Goal: Task Accomplishment & Management: Manage account settings

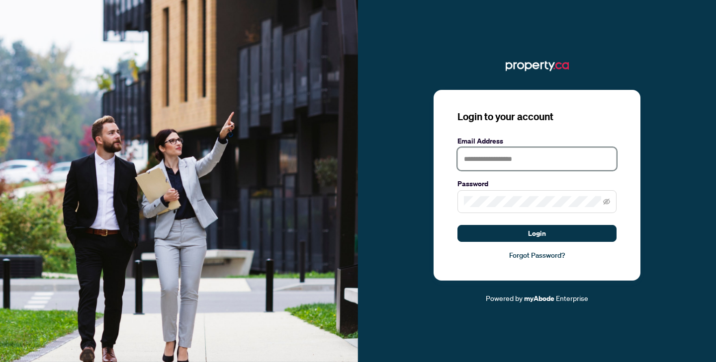
click at [511, 149] on input "text" at bounding box center [536, 159] width 159 height 23
type input "**********"
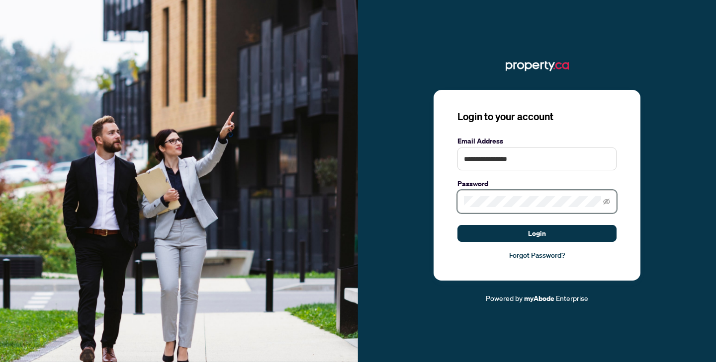
click at [457, 225] on button "Login" at bounding box center [536, 233] width 159 height 17
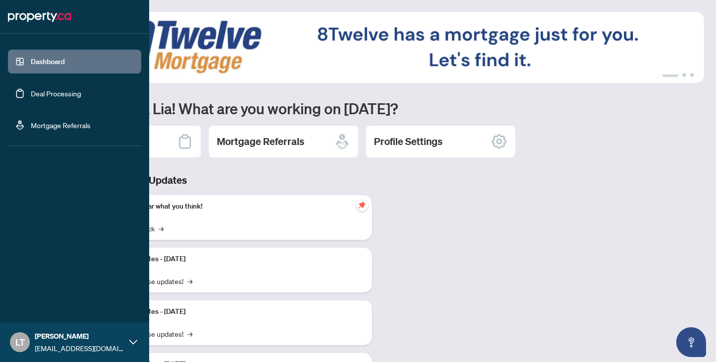
click at [50, 96] on link "Deal Processing" at bounding box center [56, 93] width 50 height 9
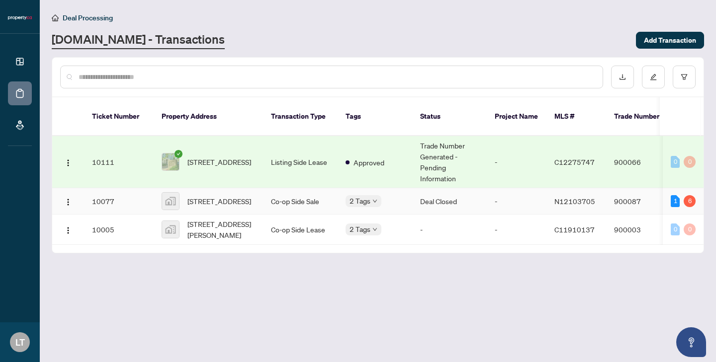
click at [184, 198] on div "[STREET_ADDRESS]" at bounding box center [208, 201] width 93 height 18
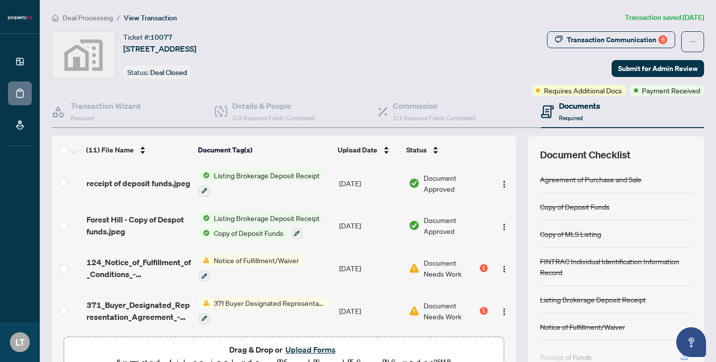
scroll to position [123, 0]
click at [272, 258] on span "Notice of Fulfillment/Waiver" at bounding box center [256, 261] width 93 height 11
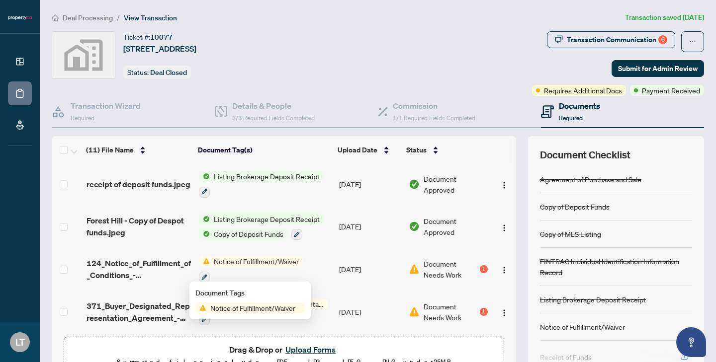
click at [261, 312] on span "Notice of Fulfillment/Waiver" at bounding box center [252, 308] width 93 height 11
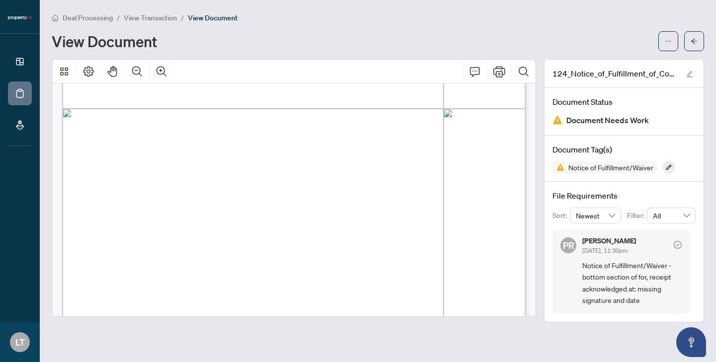
scroll to position [367, 0]
click at [670, 51] on div "Deal Processing / View Transaction / View Document View Document 124_Notice_of_…" at bounding box center [378, 167] width 652 height 311
click at [668, 41] on icon "ellipsis" at bounding box center [667, 41] width 7 height 7
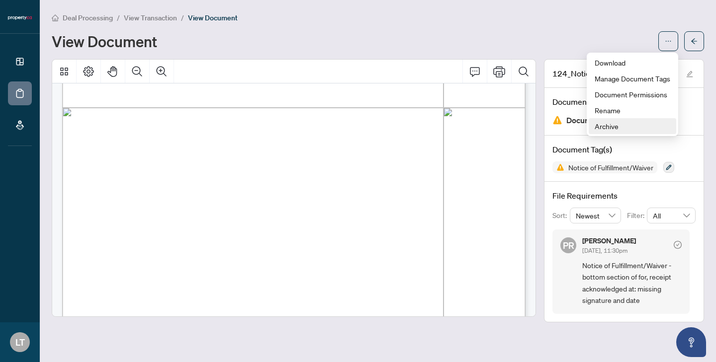
drag, startPoint x: 595, startPoint y: 129, endPoint x: 586, endPoint y: 129, distance: 9.4
click at [586, 129] on body "Dashboard Deal Processing Mortgage Referrals LT [PERSON_NAME] [EMAIL_ADDRESS][D…" at bounding box center [358, 181] width 716 height 362
click at [636, 37] on div "View Document" at bounding box center [352, 41] width 600 height 16
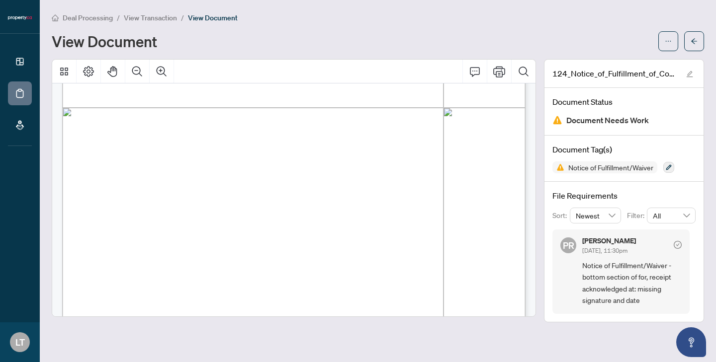
click at [163, 15] on span "View Transaction" at bounding box center [150, 17] width 53 height 9
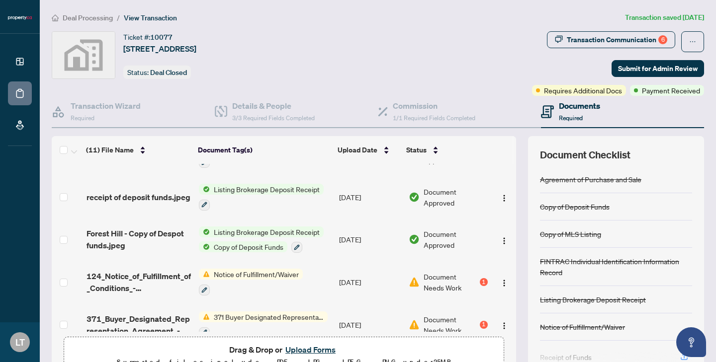
scroll to position [114, 0]
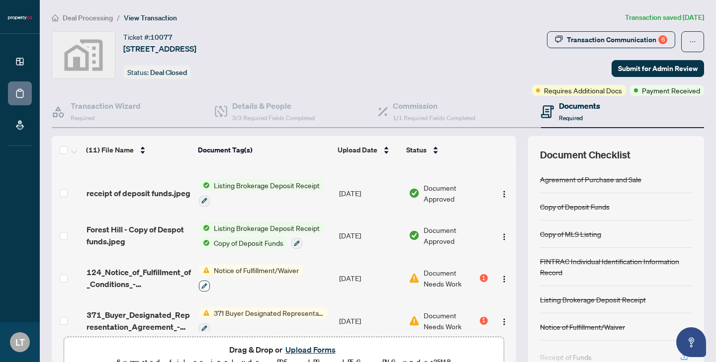
click at [201, 285] on icon "button" at bounding box center [203, 285] width 5 height 5
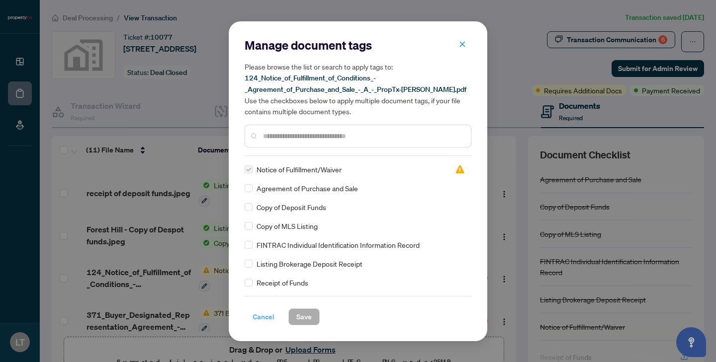
click at [261, 321] on span "Cancel" at bounding box center [263, 317] width 22 height 16
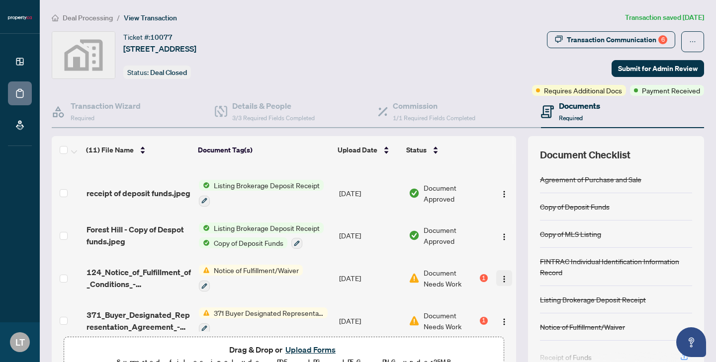
click at [504, 279] on img "button" at bounding box center [504, 279] width 8 height 8
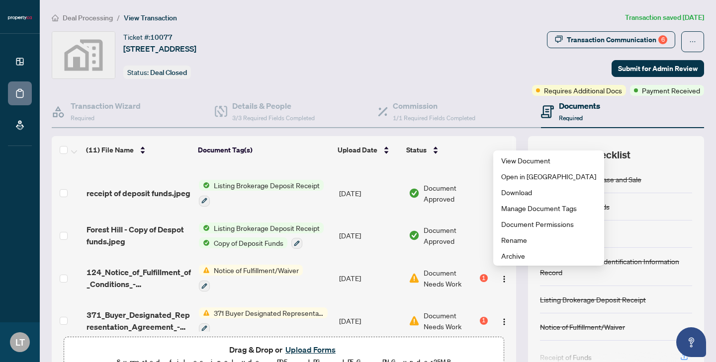
click at [298, 348] on button "Upload Forms" at bounding box center [310, 349] width 56 height 13
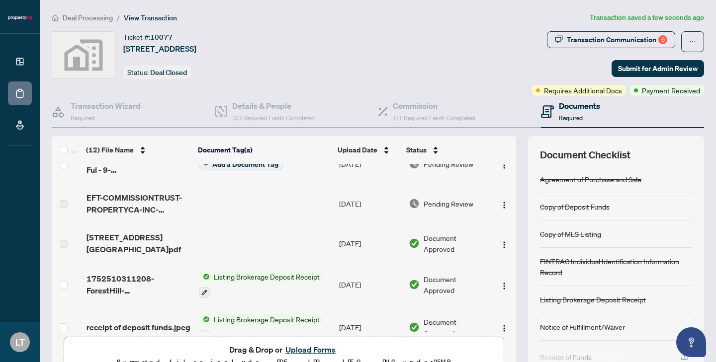
scroll to position [0, 0]
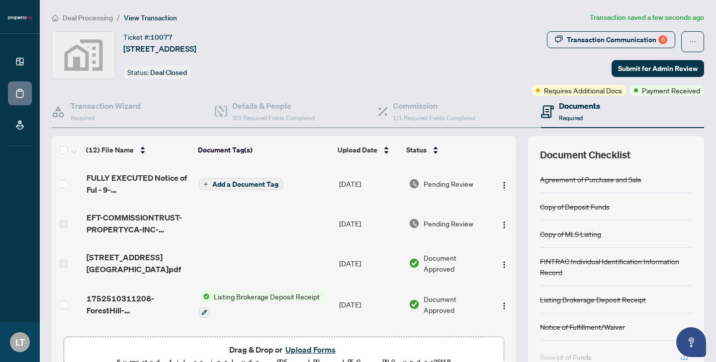
click at [256, 183] on span "Add a Document Tag" at bounding box center [245, 184] width 66 height 7
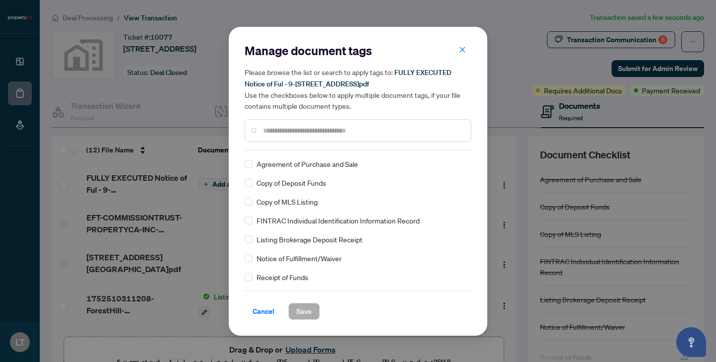
click at [309, 123] on div at bounding box center [358, 130] width 227 height 23
click at [309, 125] on input "text" at bounding box center [363, 130] width 200 height 11
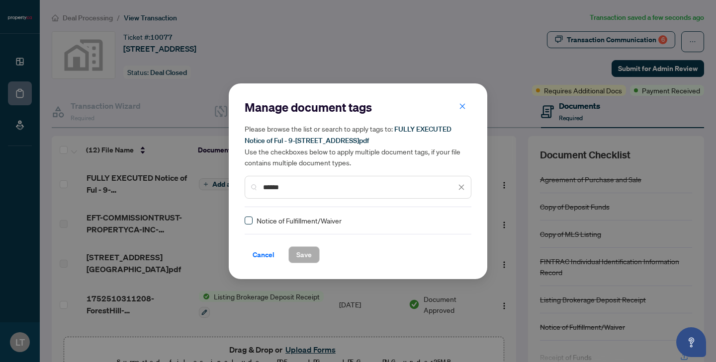
type input "******"
click at [247, 224] on label at bounding box center [249, 220] width 8 height 11
click at [300, 255] on span "Save" at bounding box center [303, 255] width 15 height 16
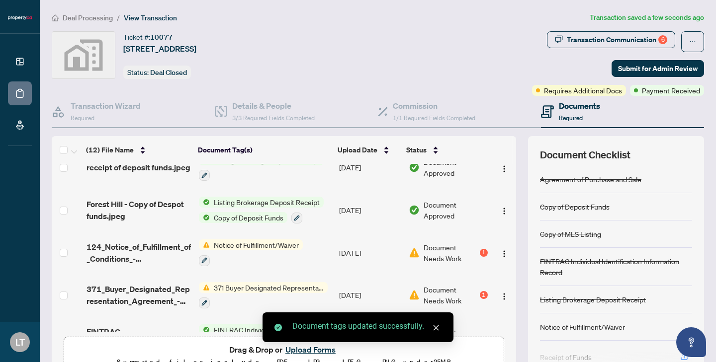
scroll to position [190, 0]
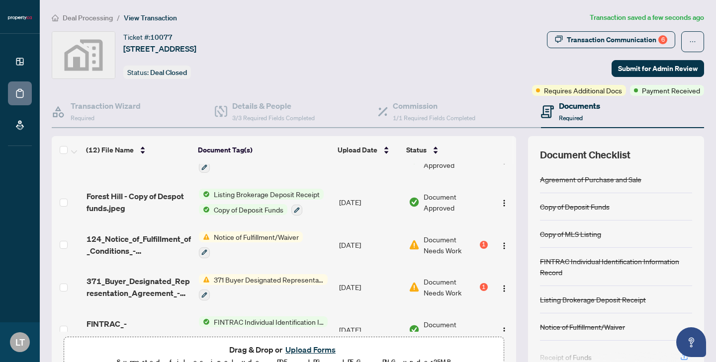
click at [488, 245] on td "Document Needs Work 1" at bounding box center [448, 245] width 87 height 43
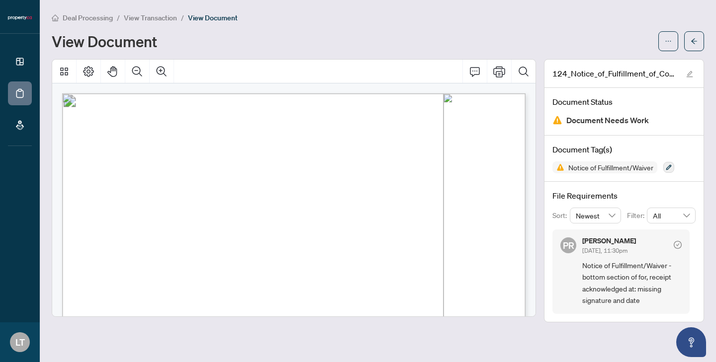
click at [677, 246] on icon "check-circle" at bounding box center [677, 245] width 8 height 8
click at [674, 39] on button "button" at bounding box center [668, 41] width 20 height 20
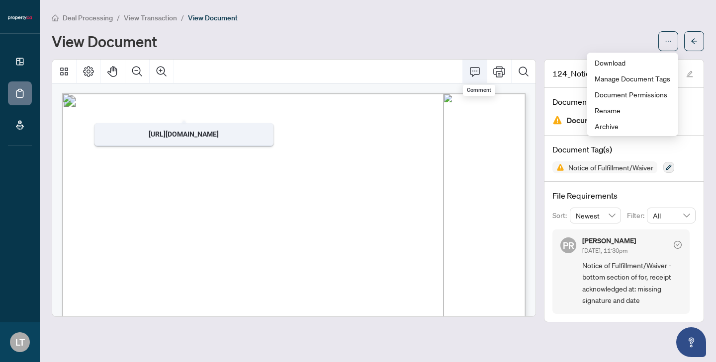
click at [476, 76] on icon "Comment" at bounding box center [475, 72] width 12 height 12
click at [475, 75] on icon "Comment" at bounding box center [475, 72] width 12 height 12
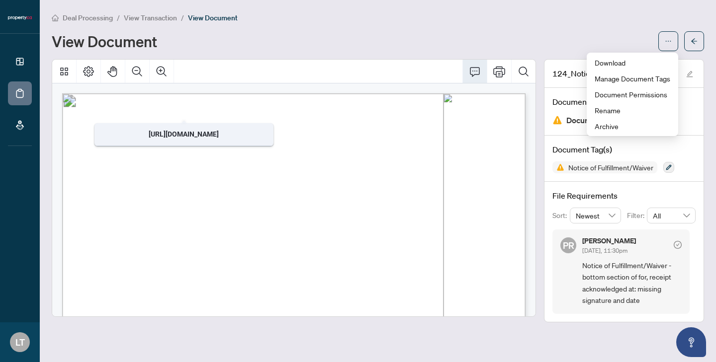
click at [475, 75] on icon "Comment" at bounding box center [475, 72] width 12 height 12
click at [474, 76] on icon "Comment" at bounding box center [475, 72] width 12 height 12
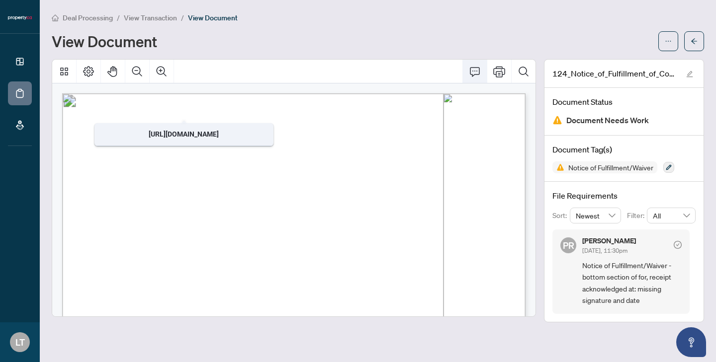
click at [474, 75] on icon "Comment" at bounding box center [475, 72] width 12 height 12
click at [477, 64] on button "Comment" at bounding box center [475, 72] width 24 height 24
click at [673, 44] on button "button" at bounding box center [668, 41] width 20 height 20
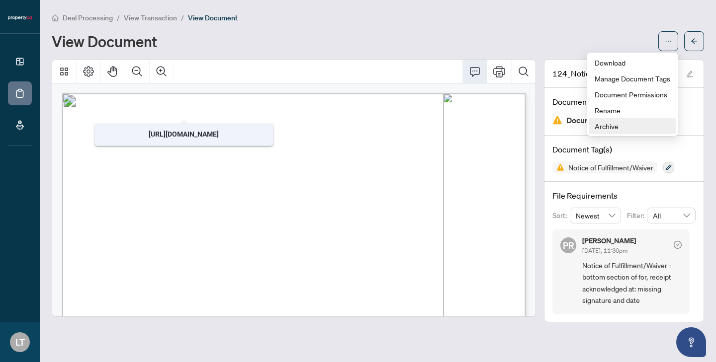
click at [629, 125] on span "Archive" at bounding box center [632, 126] width 76 height 11
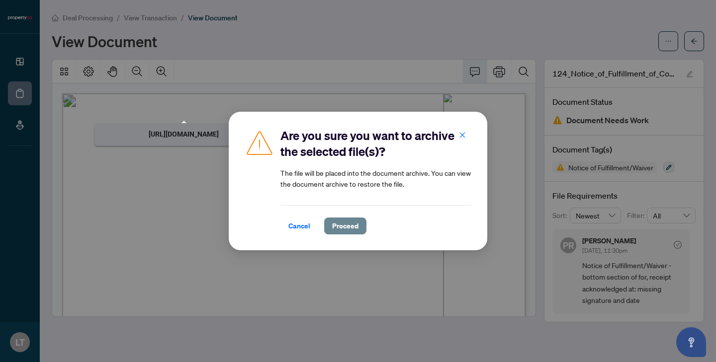
click at [349, 228] on span "Proceed" at bounding box center [345, 226] width 26 height 16
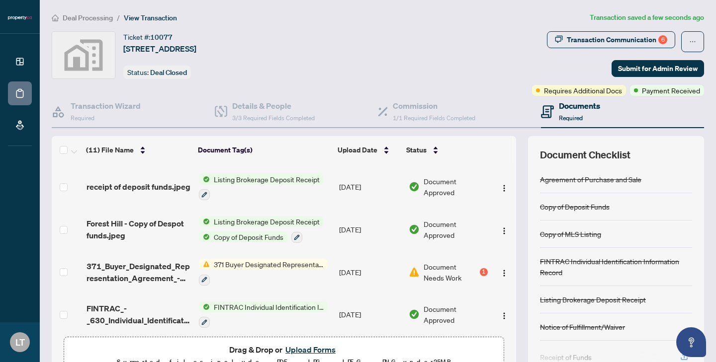
scroll to position [169, 0]
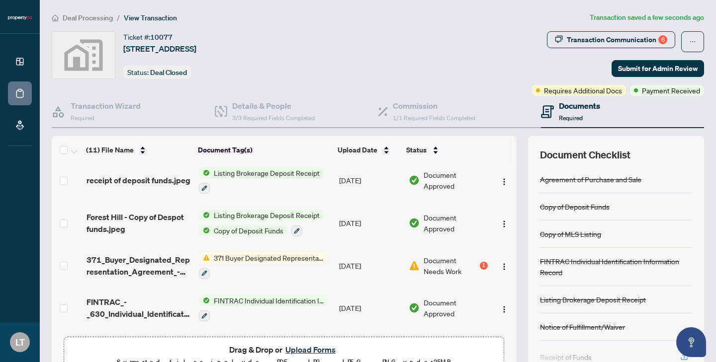
click at [444, 269] on span "Document Needs Work" at bounding box center [450, 266] width 54 height 22
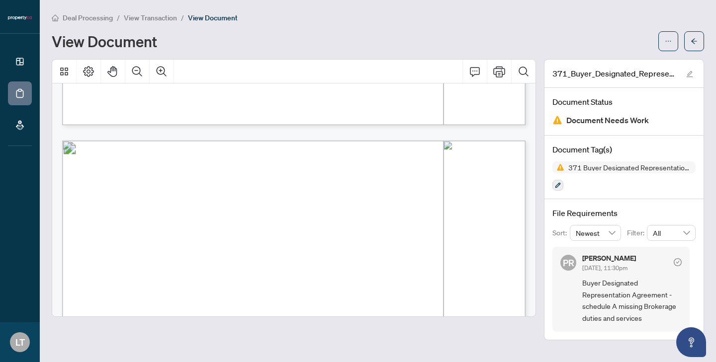
scroll to position [1793, 0]
click at [163, 18] on span "View Transaction" at bounding box center [150, 17] width 53 height 9
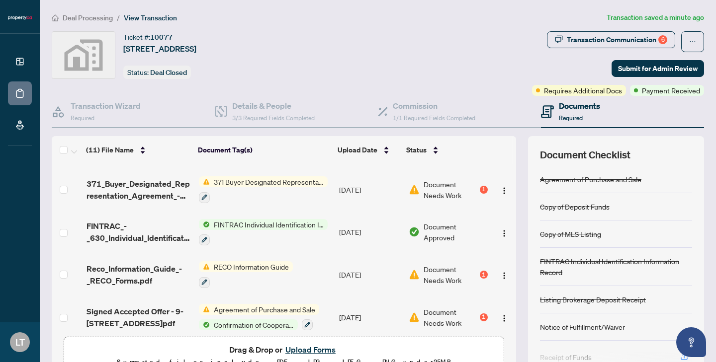
scroll to position [248, 0]
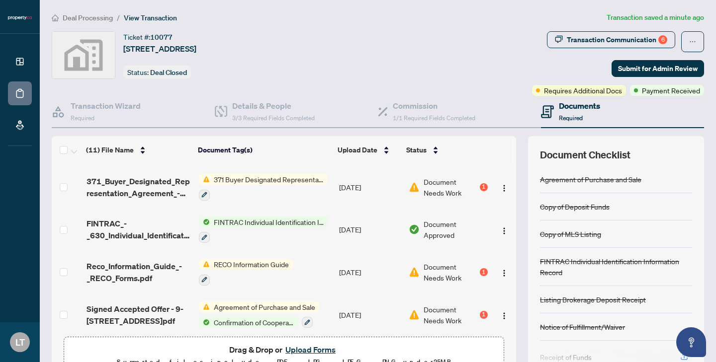
click at [415, 261] on div "Document Needs Work 1" at bounding box center [448, 272] width 79 height 22
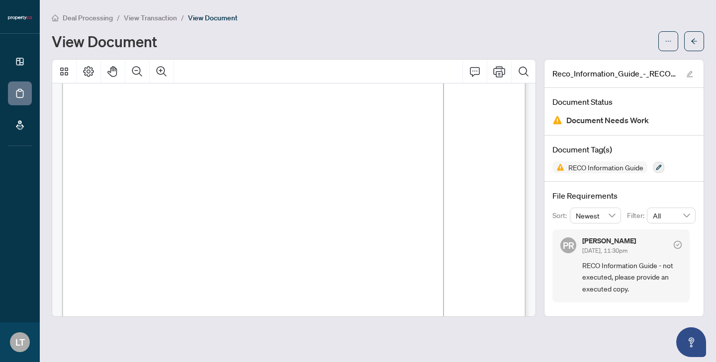
scroll to position [7511, 0]
click at [161, 20] on span "View Transaction" at bounding box center [150, 17] width 53 height 9
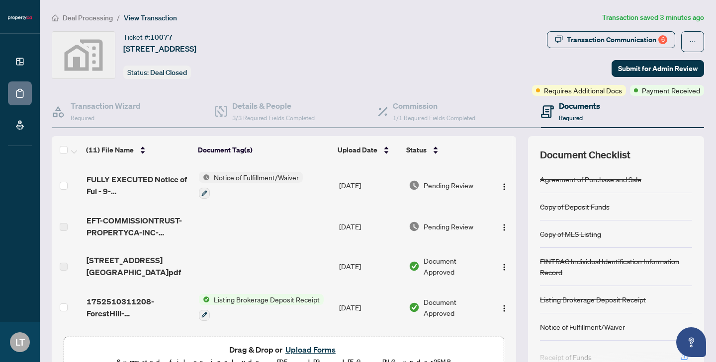
click at [308, 347] on button "Upload Forms" at bounding box center [310, 349] width 56 height 13
drag, startPoint x: 682, startPoint y: 344, endPoint x: 486, endPoint y: 254, distance: 216.4
click at [486, 254] on body "Dashboard Deal Processing Mortgage Referrals LT [PERSON_NAME] [EMAIL_ADDRESS][D…" at bounding box center [358, 181] width 716 height 362
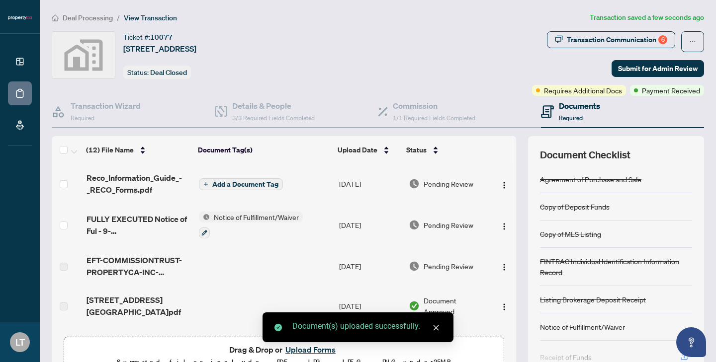
click at [242, 181] on span "Add a Document Tag" at bounding box center [245, 184] width 66 height 7
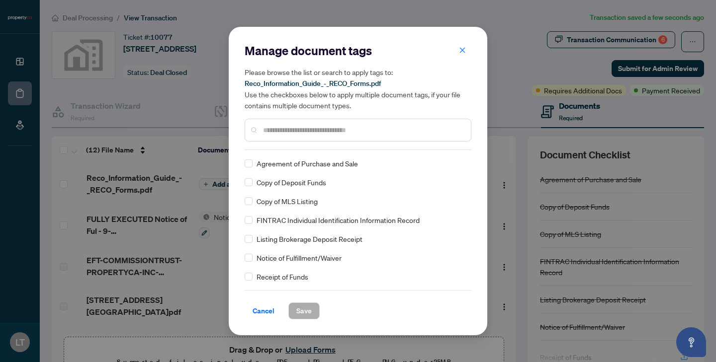
click at [321, 127] on input "text" at bounding box center [363, 130] width 200 height 11
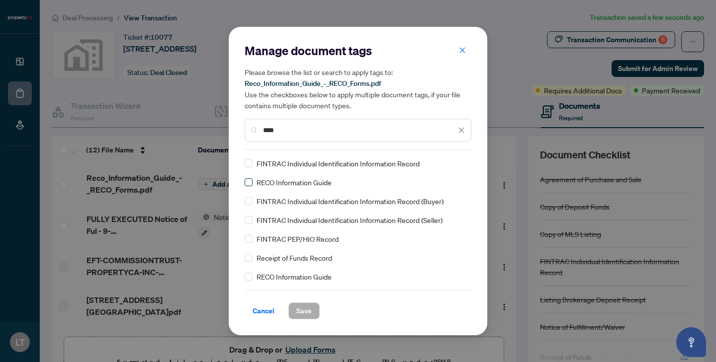
type input "****"
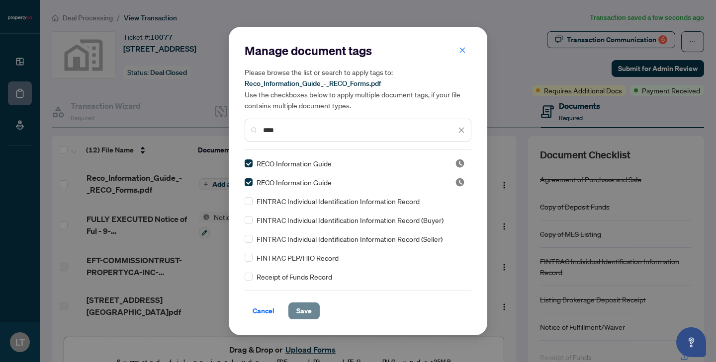
click at [300, 315] on span "Save" at bounding box center [303, 311] width 15 height 16
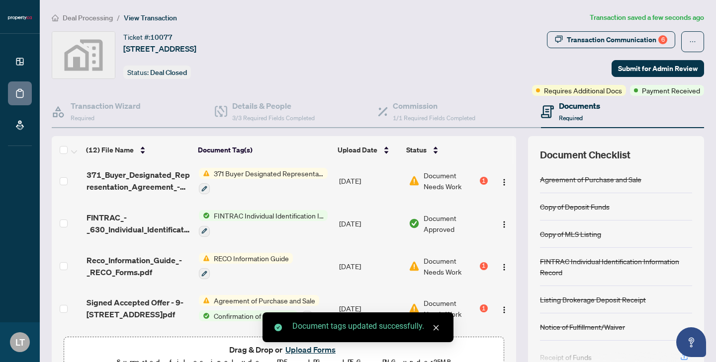
scroll to position [299, 0]
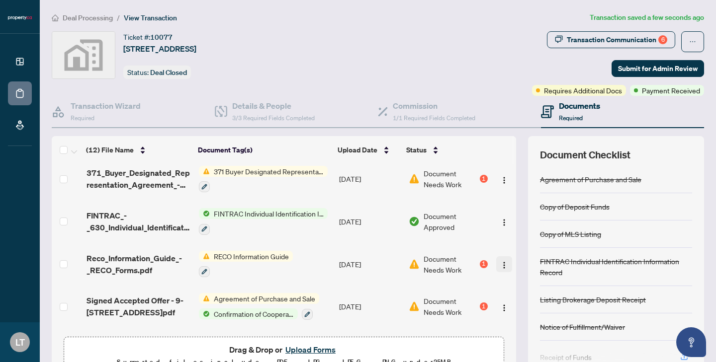
click at [500, 261] on img "button" at bounding box center [504, 265] width 8 height 8
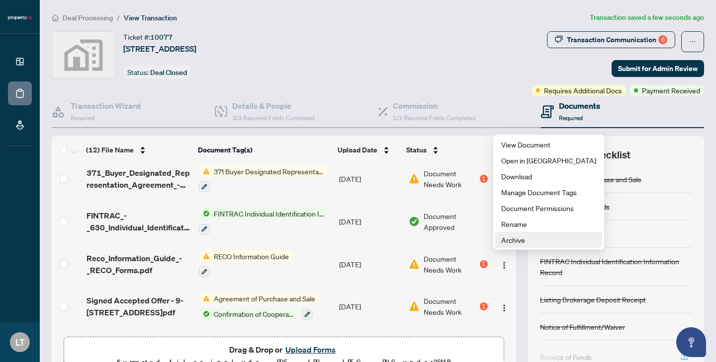
click at [512, 238] on span "Archive" at bounding box center [548, 240] width 95 height 11
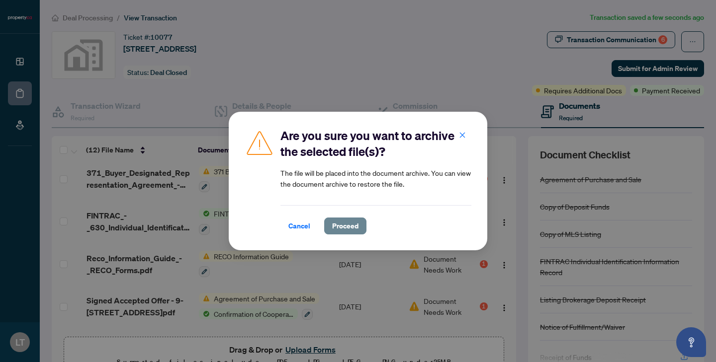
click at [345, 226] on span "Proceed" at bounding box center [345, 226] width 26 height 16
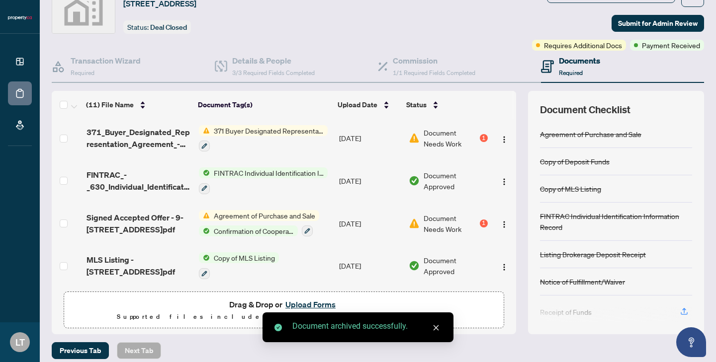
scroll to position [53, 0]
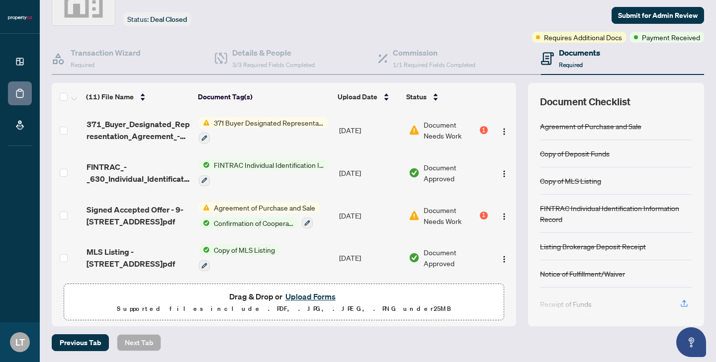
click at [491, 206] on td at bounding box center [503, 215] width 24 height 43
click at [475, 214] on div "Document Needs Work 1" at bounding box center [448, 216] width 79 height 22
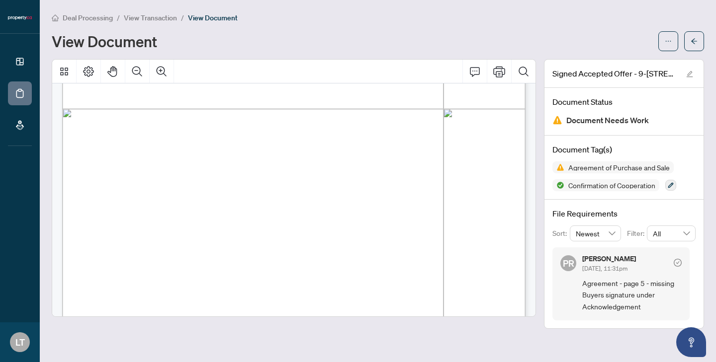
scroll to position [3441, 0]
click at [668, 40] on icon "ellipsis" at bounding box center [667, 41] width 7 height 7
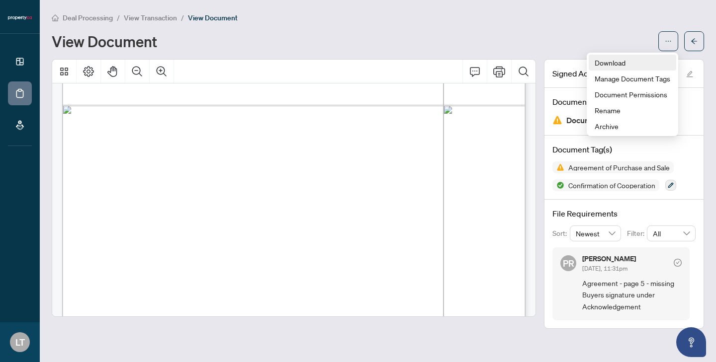
click at [646, 63] on span "Download" at bounding box center [632, 62] width 76 height 11
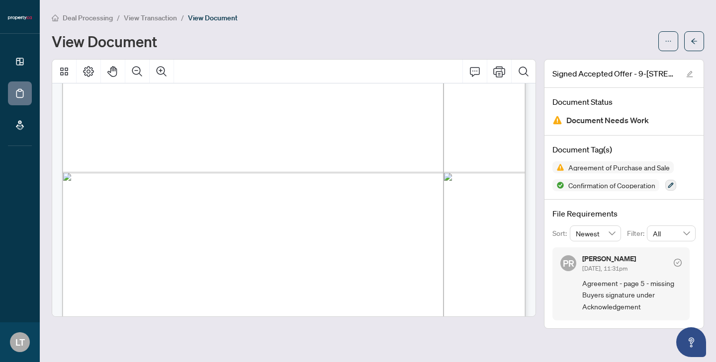
scroll to position [3374, 0]
click at [160, 17] on span "View Transaction" at bounding box center [150, 17] width 53 height 9
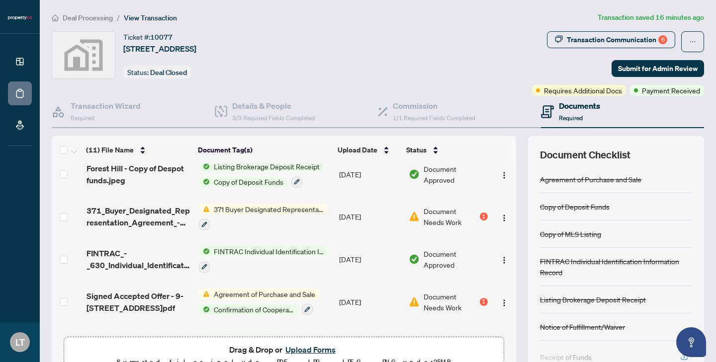
scroll to position [266, 0]
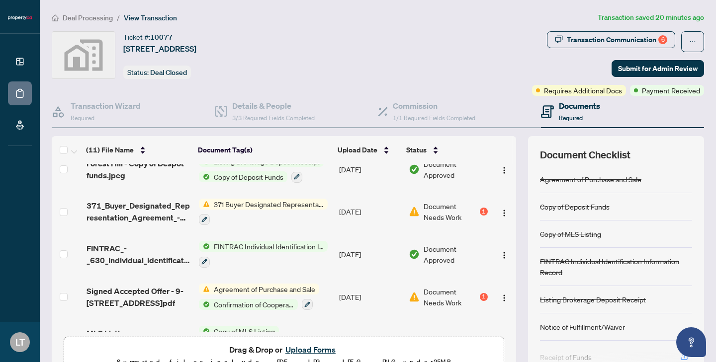
click at [306, 349] on button "Upload Forms" at bounding box center [310, 349] width 56 height 13
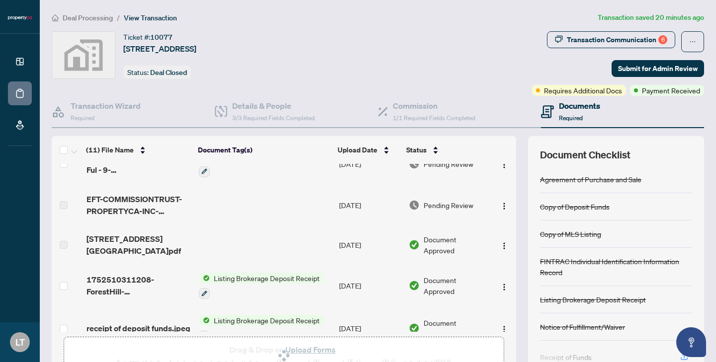
scroll to position [0, 0]
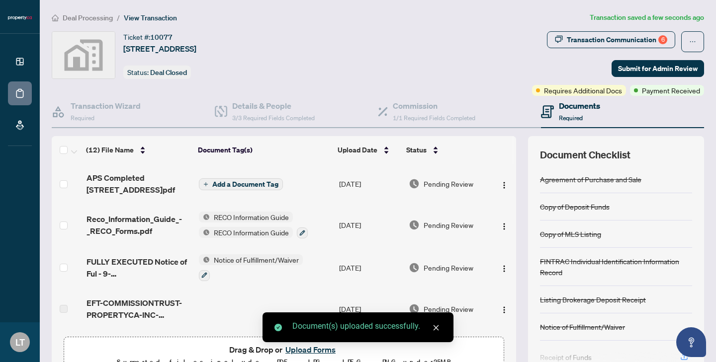
click at [268, 181] on span "Add a Document Tag" at bounding box center [245, 184] width 66 height 7
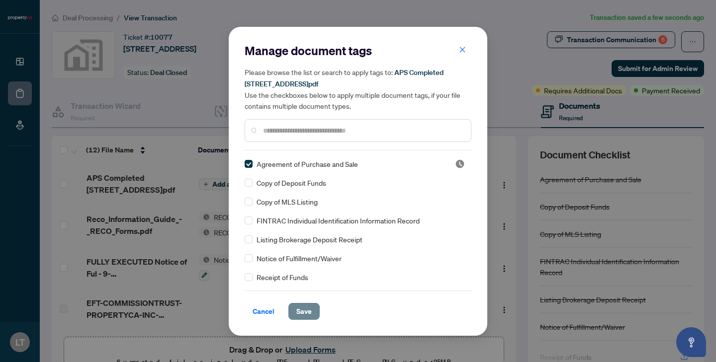
click at [300, 307] on span "Save" at bounding box center [303, 312] width 15 height 16
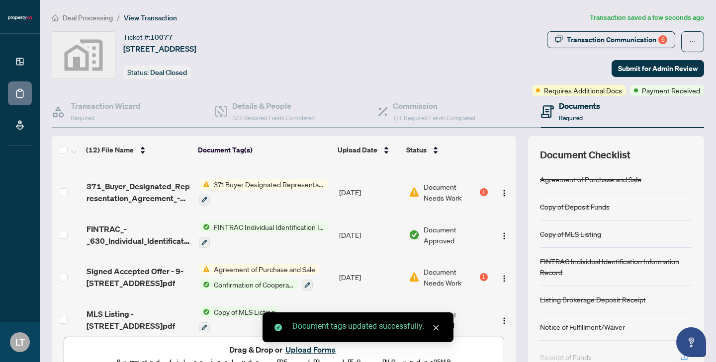
scroll to position [331, 0]
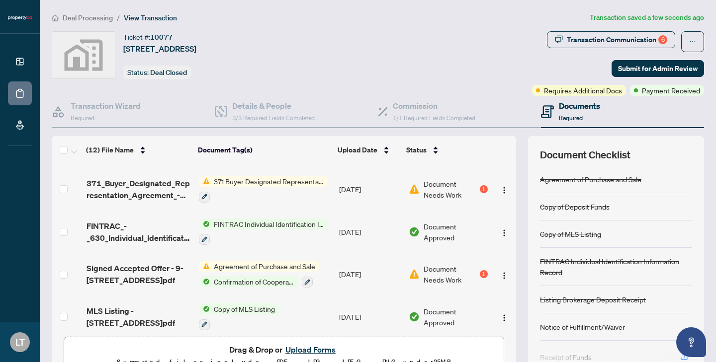
click at [446, 274] on span "Document Needs Work" at bounding box center [450, 274] width 54 height 22
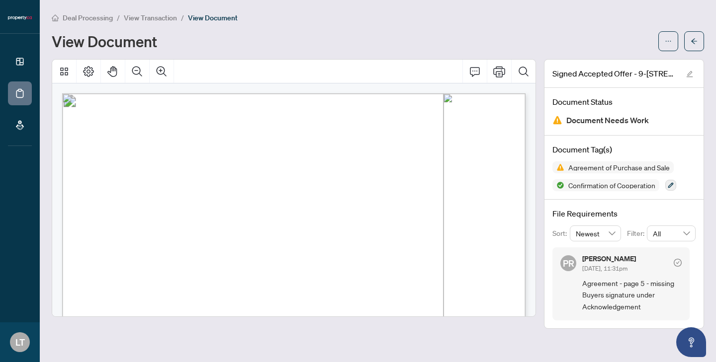
click at [135, 16] on span "View Transaction" at bounding box center [150, 17] width 53 height 9
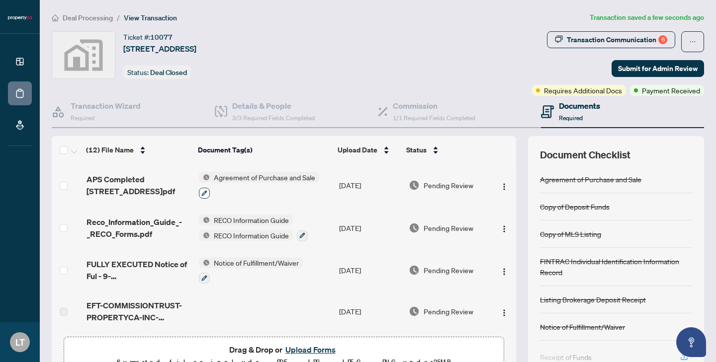
click at [204, 195] on button "button" at bounding box center [204, 193] width 11 height 11
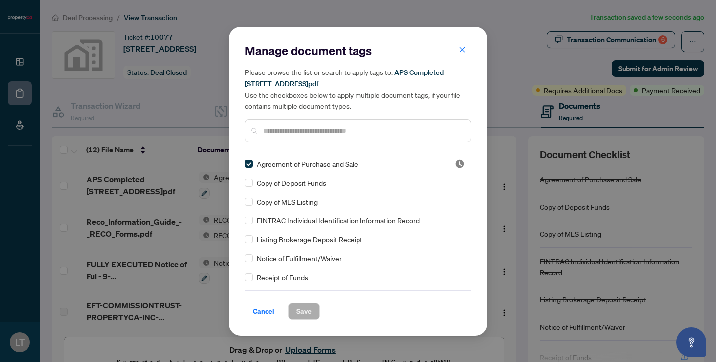
click at [315, 132] on input "text" at bounding box center [363, 130] width 200 height 11
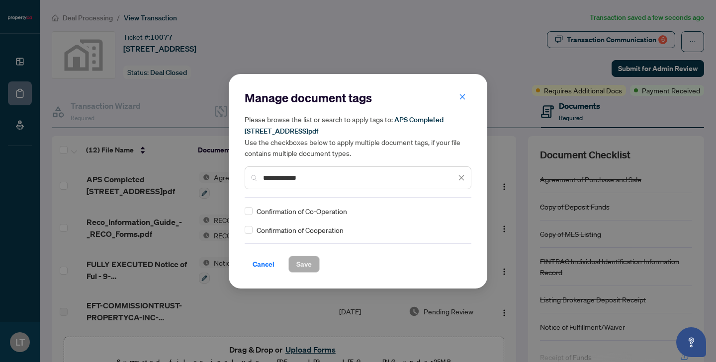
type input "**********"
click at [308, 266] on span "Save" at bounding box center [303, 264] width 15 height 16
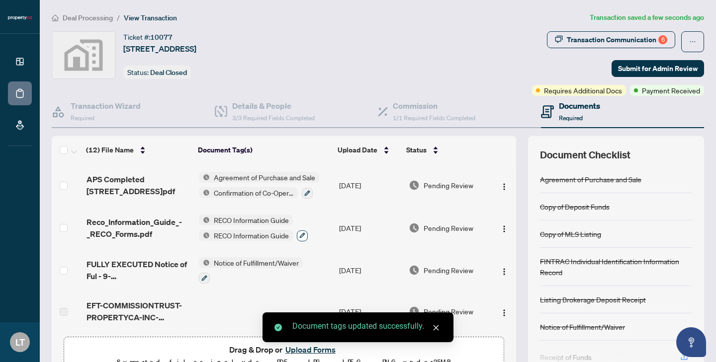
click at [298, 231] on button "button" at bounding box center [302, 236] width 11 height 11
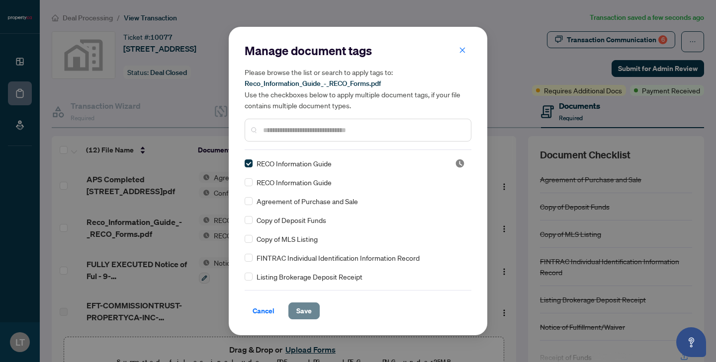
click at [301, 314] on span "Save" at bounding box center [303, 311] width 15 height 16
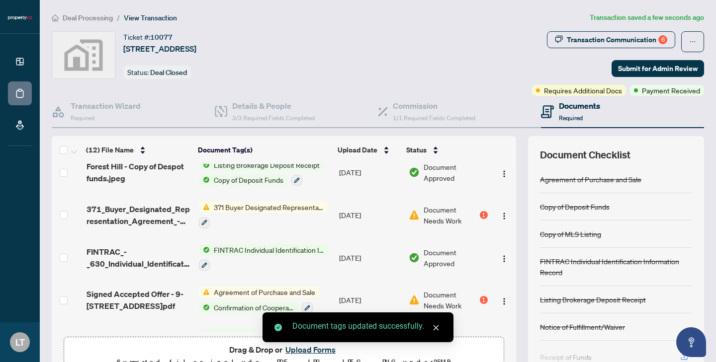
scroll to position [336, 0]
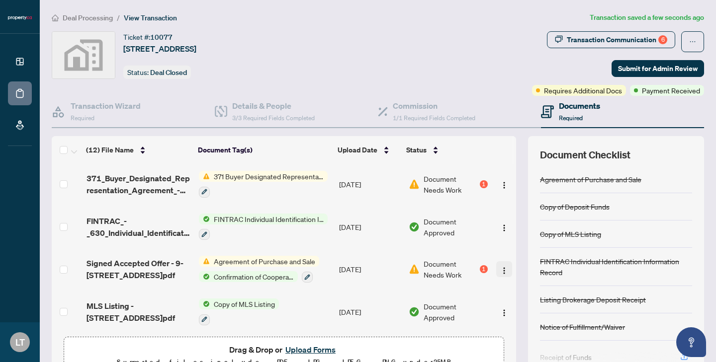
click at [500, 268] on img "button" at bounding box center [504, 271] width 8 height 8
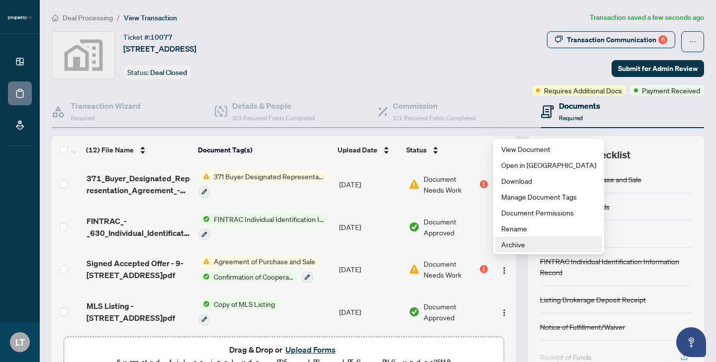
click at [513, 243] on span "Archive" at bounding box center [548, 244] width 95 height 11
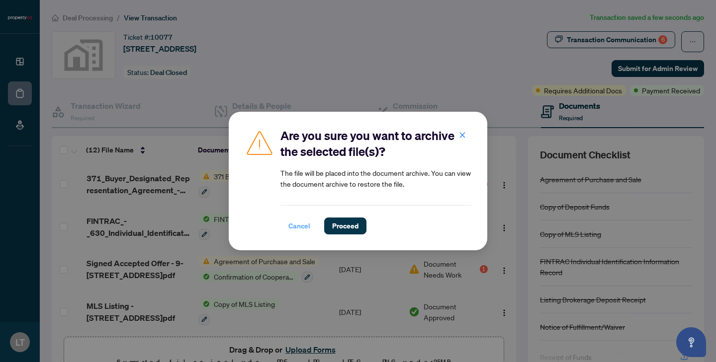
click at [306, 226] on span "Cancel" at bounding box center [299, 226] width 22 height 16
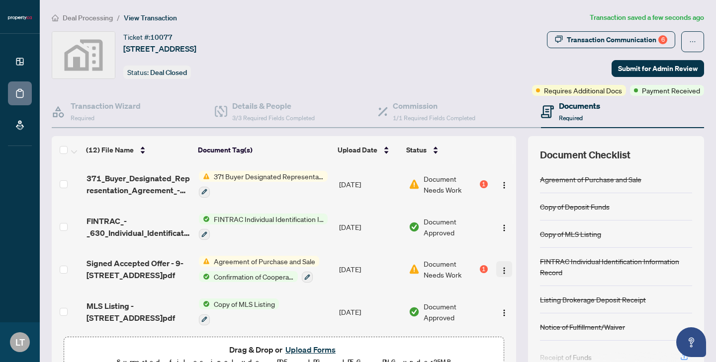
click at [504, 268] on img "button" at bounding box center [504, 271] width 8 height 8
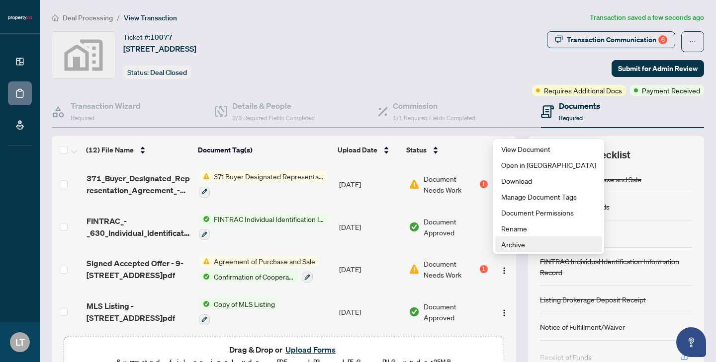
click at [512, 244] on span "Archive" at bounding box center [548, 244] width 95 height 11
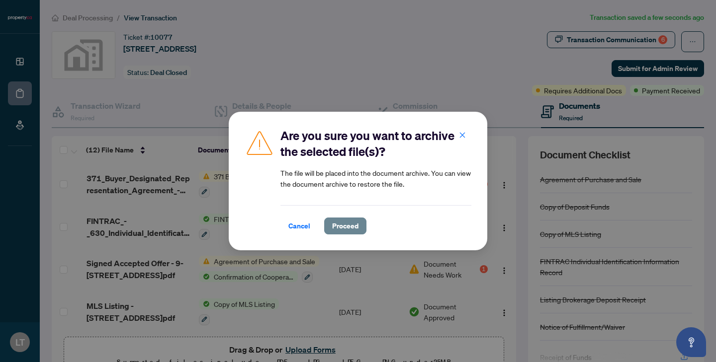
click at [346, 233] on span "Proceed" at bounding box center [345, 226] width 26 height 16
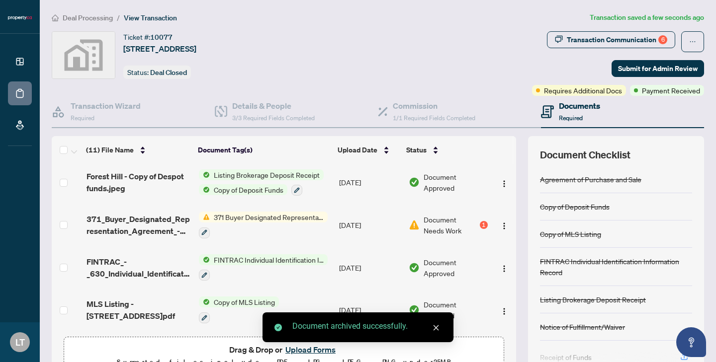
scroll to position [294, 0]
click at [444, 226] on span "Document Needs Work" at bounding box center [450, 226] width 54 height 22
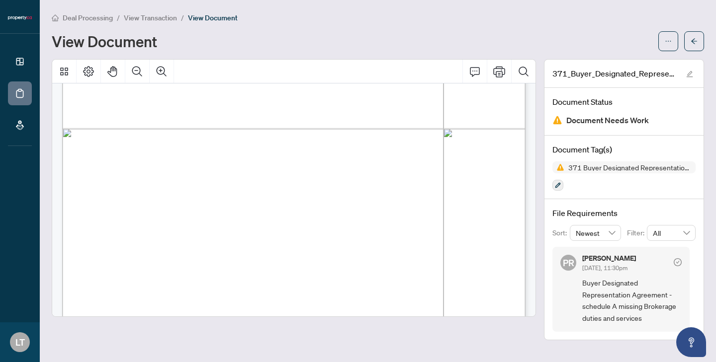
scroll to position [2230, 0]
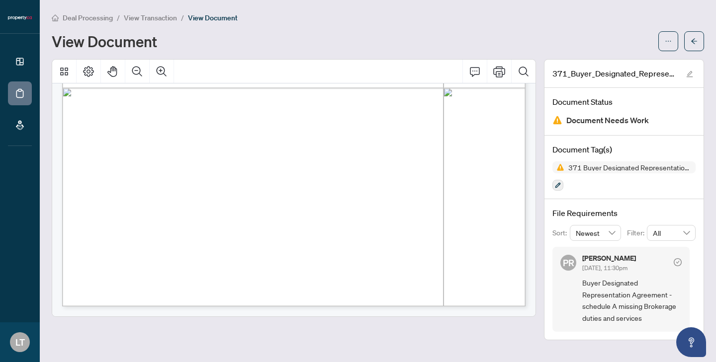
click at [151, 20] on span "View Transaction" at bounding box center [150, 17] width 53 height 9
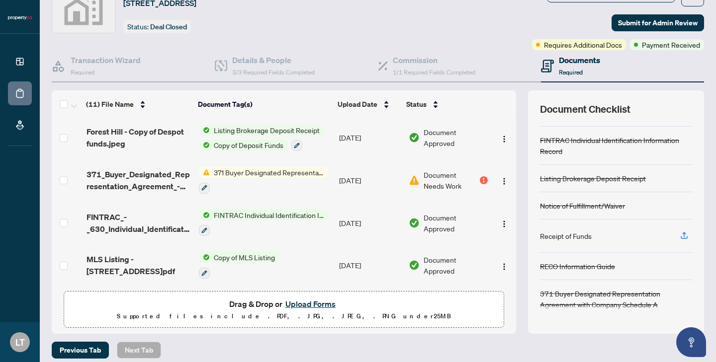
scroll to position [53, 0]
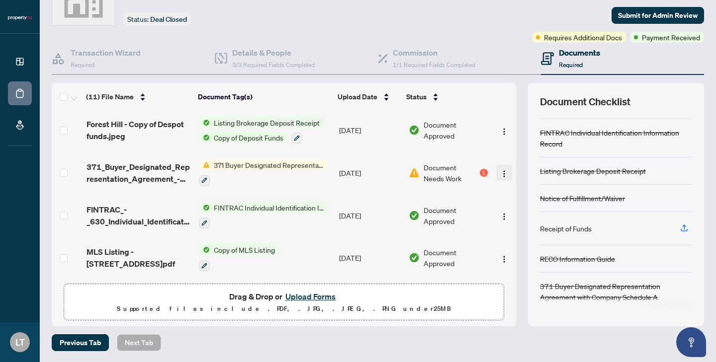
click at [502, 174] on button "button" at bounding box center [504, 173] width 16 height 16
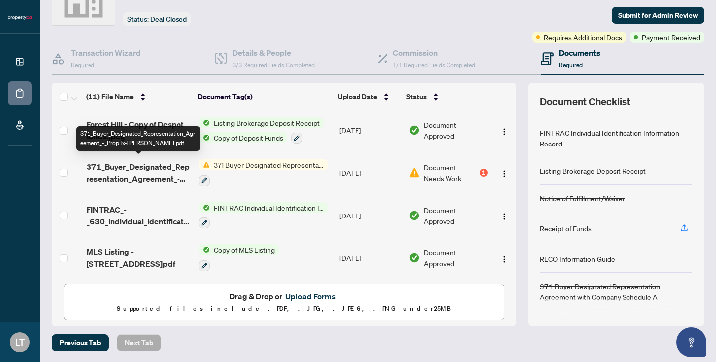
click at [135, 166] on span "371_Buyer_Designated_Representation_Agreement_-_PropTx-[PERSON_NAME].pdf" at bounding box center [138, 173] width 104 height 24
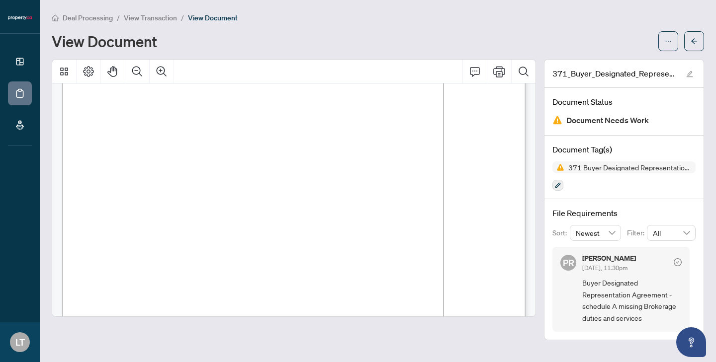
scroll to position [1955, 0]
drag, startPoint x: 91, startPoint y: 138, endPoint x: 217, endPoint y: 237, distance: 159.7
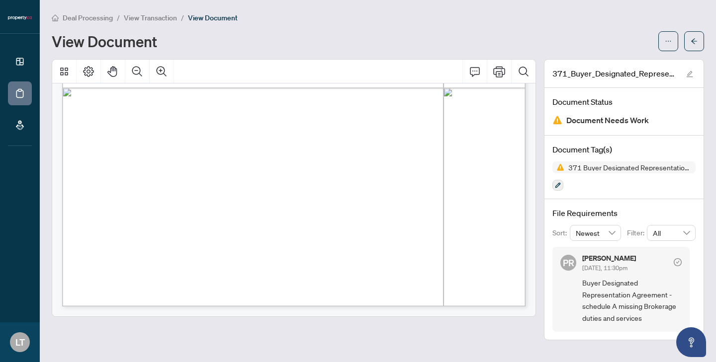
click at [459, 176] on div "Form 371 Revised 2025 Page 4 of 4 The trademarks REALTOR®, REALTORS®, MLS®, Mul…" at bounding box center [414, 163] width 705 height 913
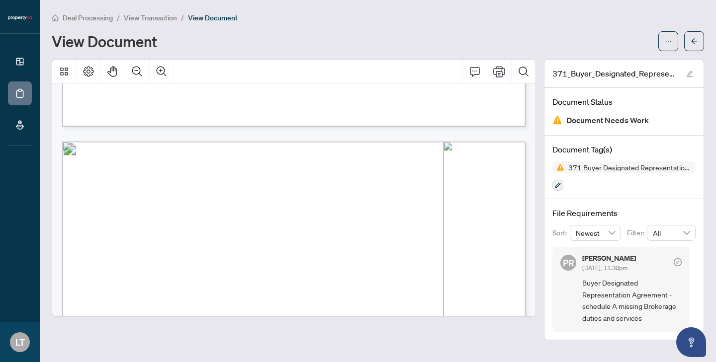
scroll to position [1047, 0]
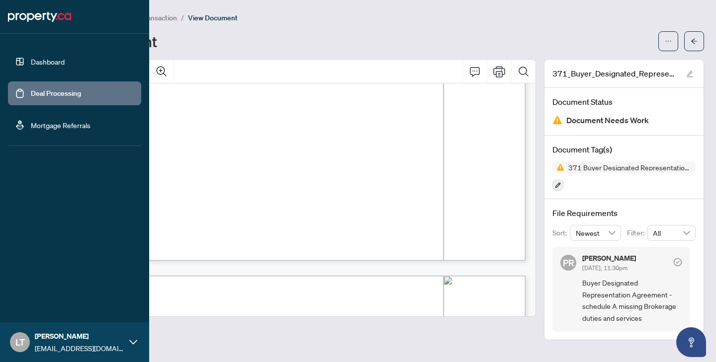
click at [59, 59] on link "Dashboard" at bounding box center [48, 61] width 34 height 9
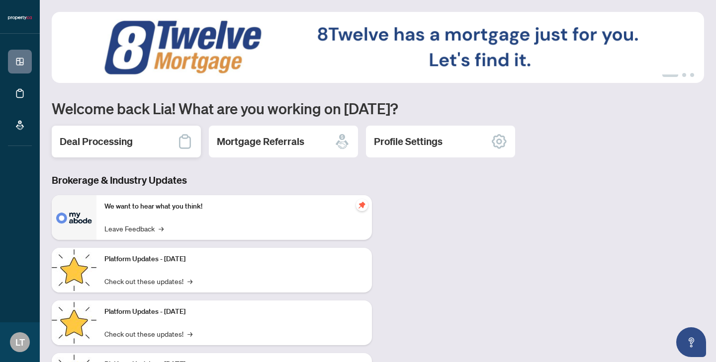
click at [131, 149] on div "Deal Processing" at bounding box center [126, 142] width 149 height 32
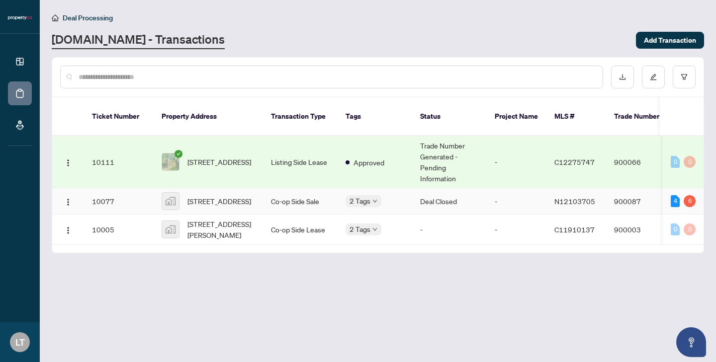
click at [180, 193] on div "[STREET_ADDRESS]" at bounding box center [208, 201] width 93 height 18
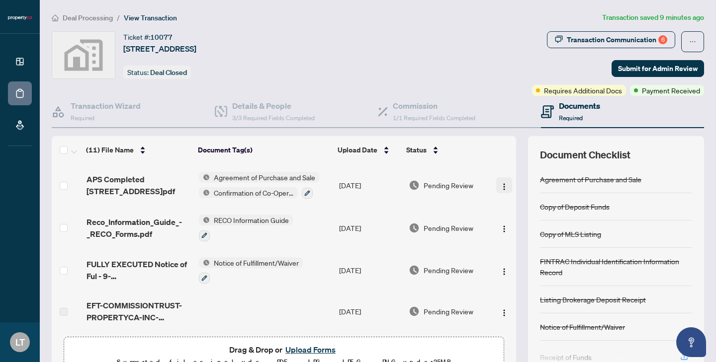
click at [500, 186] on img "button" at bounding box center [504, 187] width 8 height 8
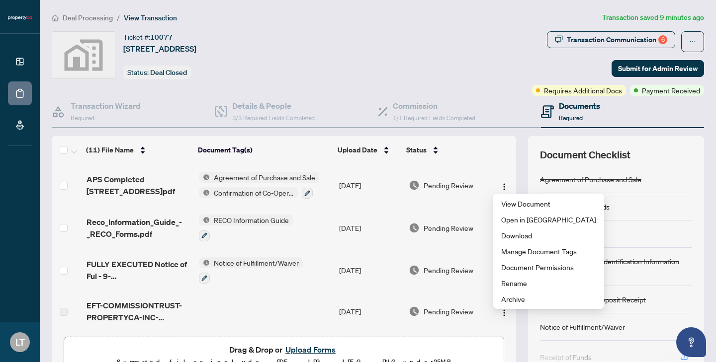
click at [273, 175] on span "Agreement of Purchase and Sale" at bounding box center [264, 177] width 109 height 11
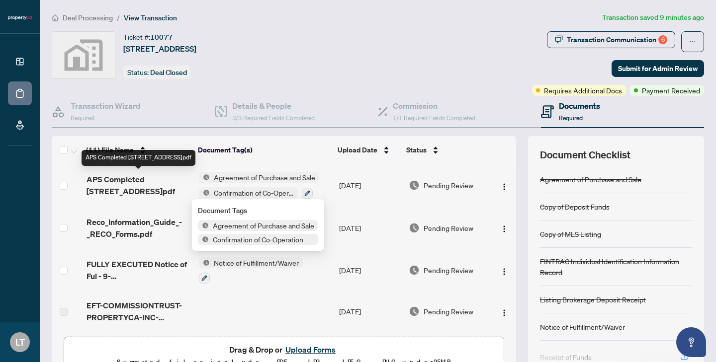
click at [127, 175] on span "APS Completed [STREET_ADDRESS]pdf" at bounding box center [138, 185] width 104 height 24
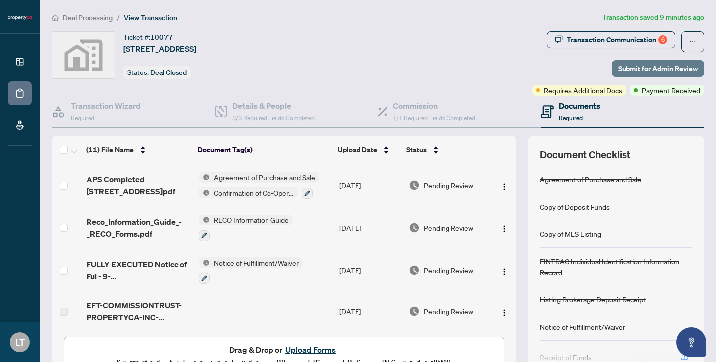
click at [674, 65] on span "Submit for Admin Review" at bounding box center [658, 69] width 80 height 16
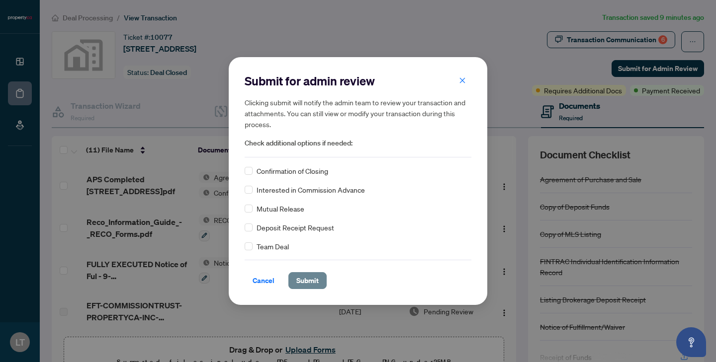
click at [317, 279] on span "Submit" at bounding box center [307, 281] width 22 height 16
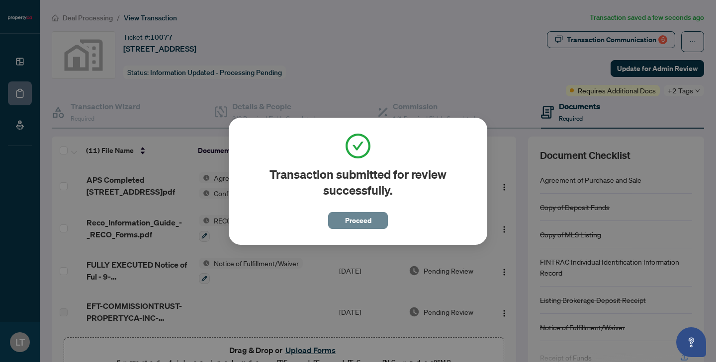
click at [359, 226] on span "Proceed" at bounding box center [358, 221] width 26 height 16
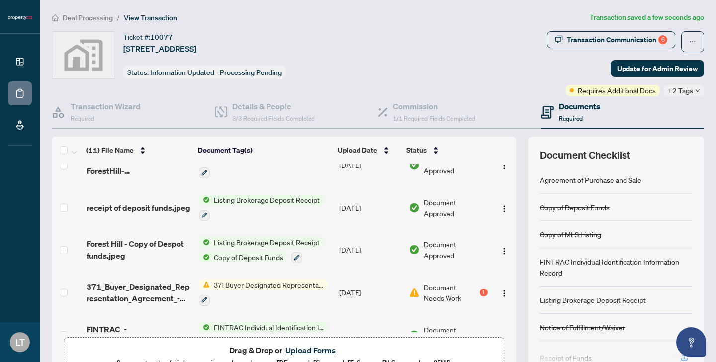
scroll to position [294, 0]
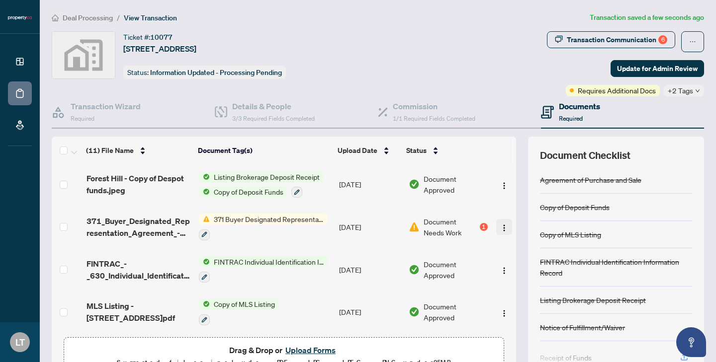
click at [500, 224] on img "button" at bounding box center [504, 228] width 8 height 8
